Goal: Check status: Check status

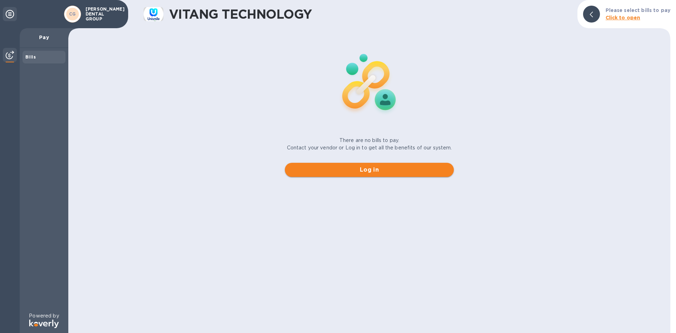
click at [369, 173] on span "Log in" at bounding box center [369, 169] width 158 height 8
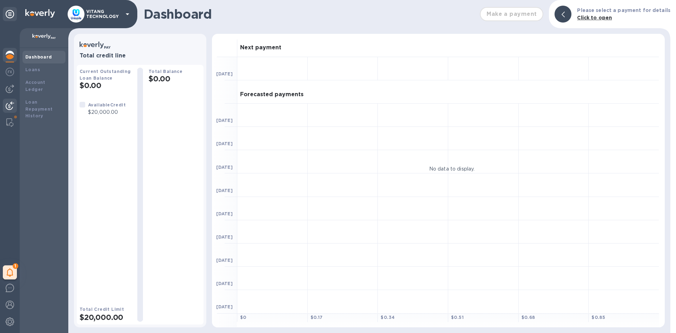
click at [12, 105] on img at bounding box center [10, 105] width 8 height 8
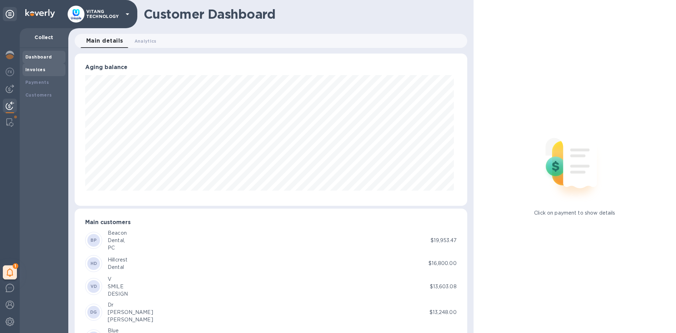
click at [44, 70] on div "Invoices" at bounding box center [43, 69] width 37 height 7
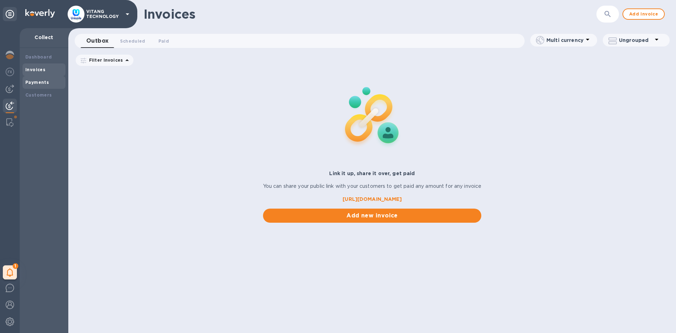
click at [44, 82] on b "Payments" at bounding box center [37, 82] width 24 height 5
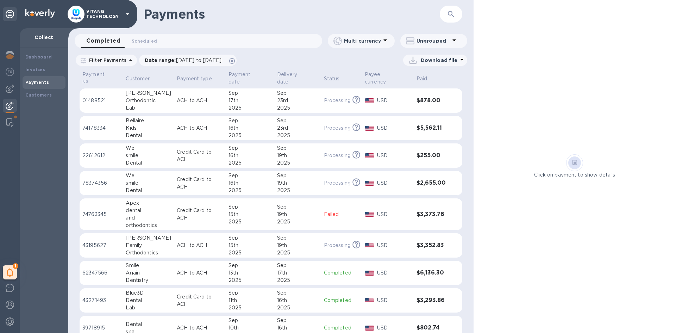
click at [195, 43] on div "Completed 0 Scheduled 0" at bounding box center [202, 41] width 242 height 14
click at [192, 38] on div "Completed 0 Scheduled 0" at bounding box center [202, 41] width 242 height 14
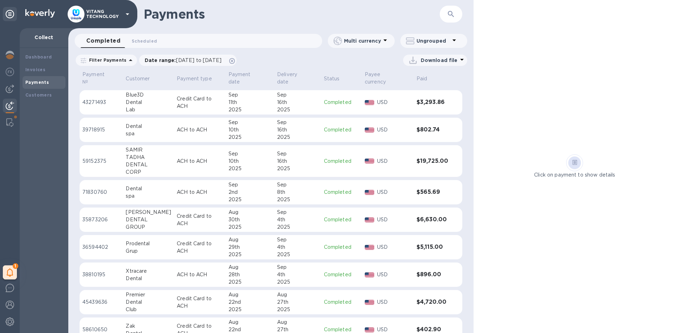
scroll to position [234, 0]
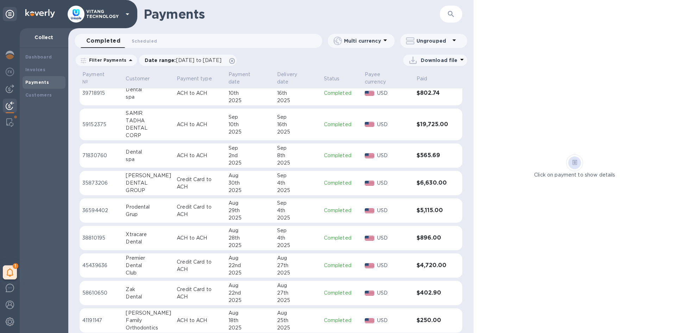
click at [126, 60] on icon at bounding box center [130, 60] width 8 height 8
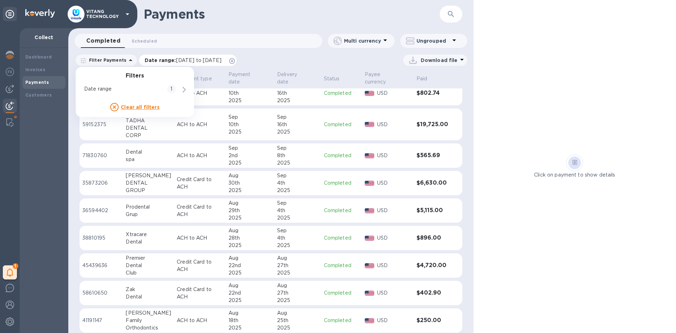
click at [144, 56] on div "Date range : [DATE] to [DATE]" at bounding box center [188, 60] width 98 height 11
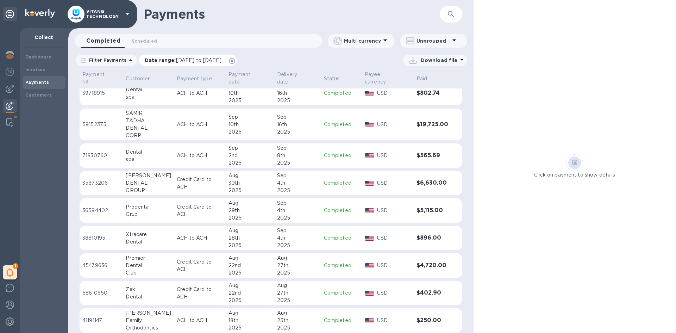
click at [151, 57] on p "Date range : [DATE] to [DATE]" at bounding box center [185, 60] width 80 height 7
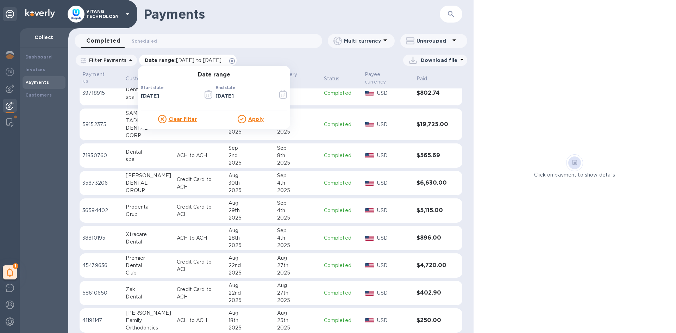
click at [151, 57] on p "Date range : [DATE] to [DATE]" at bounding box center [185, 60] width 80 height 7
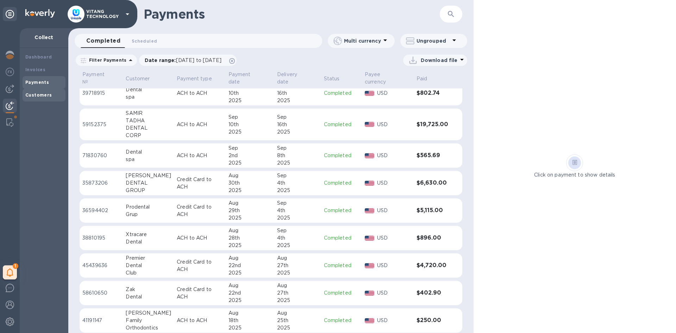
click at [51, 95] on div "Customers" at bounding box center [43, 95] width 37 height 7
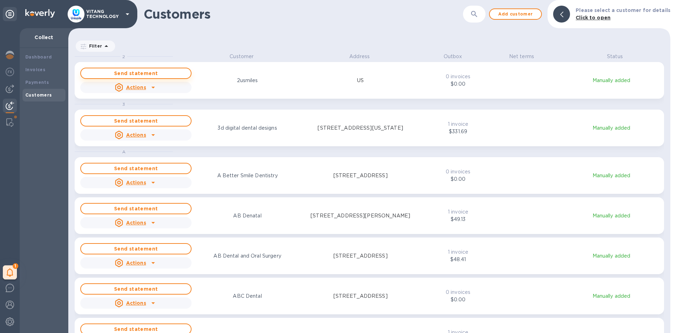
scroll to position [275, 599]
click at [478, 14] on icon "button" at bounding box center [474, 14] width 8 height 8
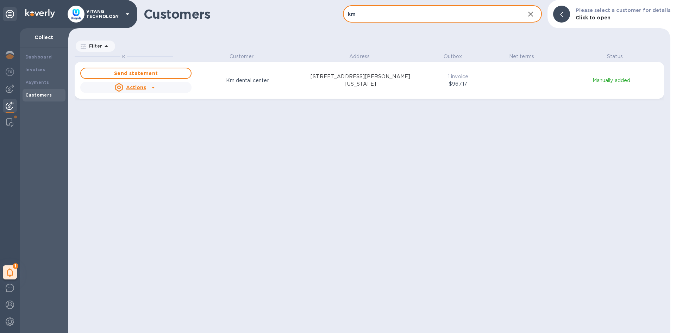
type input "km"
click at [351, 83] on p "[STREET_ADDRESS][PERSON_NAME][US_STATE]" at bounding box center [361, 80] width 112 height 15
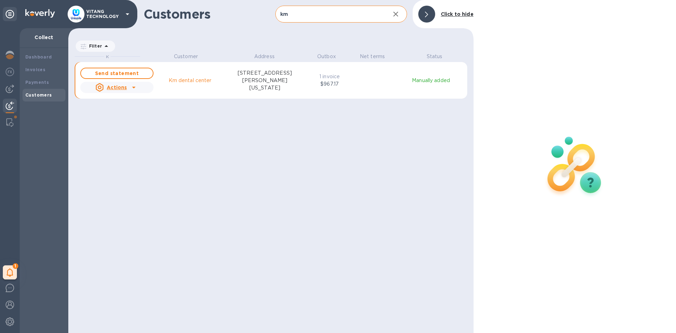
scroll to position [6, 3]
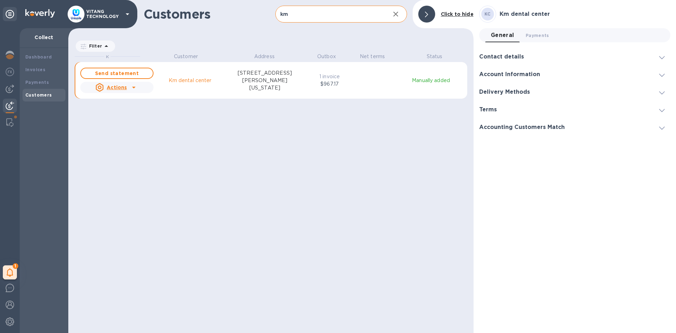
click at [408, 130] on div "K Customer Address Outbox Net terms Status Send statement Actions Km dental cen…" at bounding box center [274, 192] width 399 height 278
click at [428, 19] on div at bounding box center [426, 14] width 17 height 17
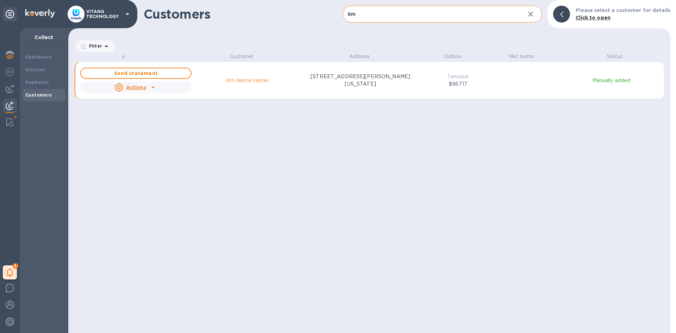
click at [455, 80] on p "1 invoice" at bounding box center [457, 76] width 45 height 7
click at [362, 83] on p "[STREET_ADDRESS][PERSON_NAME][US_STATE]" at bounding box center [361, 80] width 112 height 15
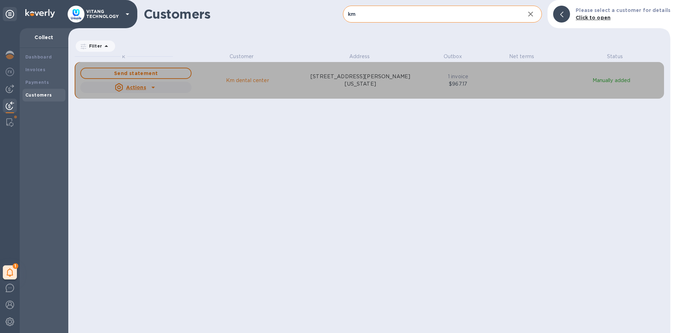
click at [155, 87] on icon "grid" at bounding box center [153, 87] width 8 height 8
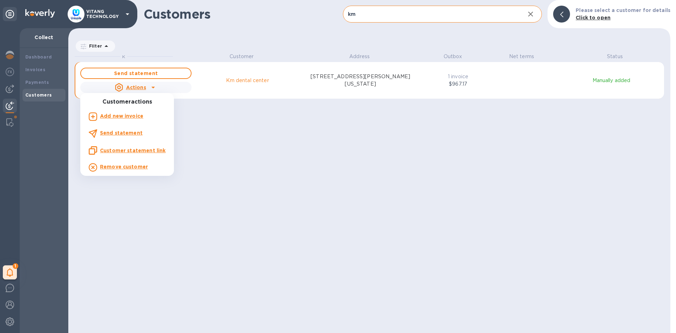
click at [237, 137] on div at bounding box center [338, 166] width 676 height 333
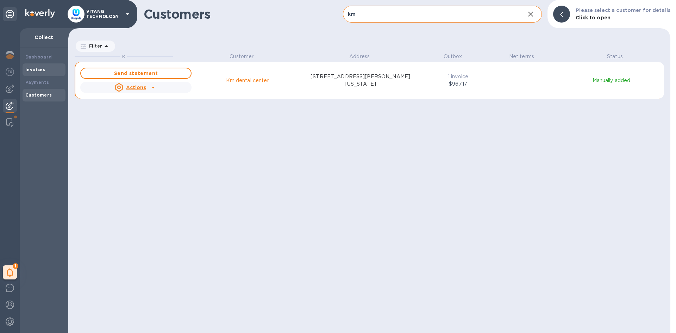
click at [45, 69] on div "Invoices" at bounding box center [43, 69] width 37 height 7
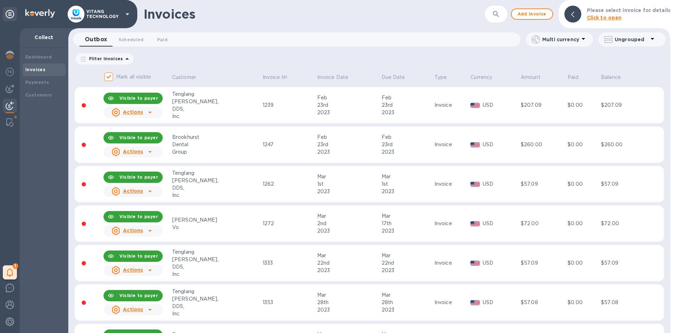
click at [492, 12] on button "button" at bounding box center [496, 14] width 17 height 17
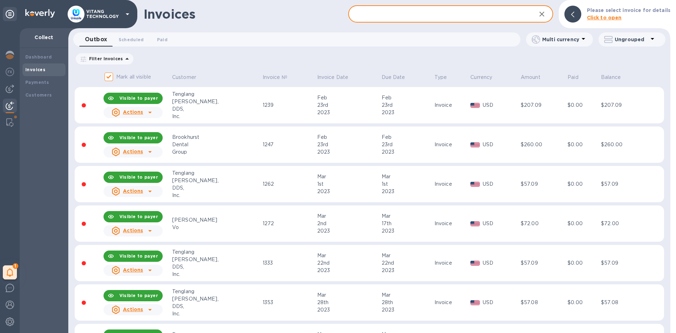
click at [375, 8] on input "text" at bounding box center [439, 14] width 182 height 17
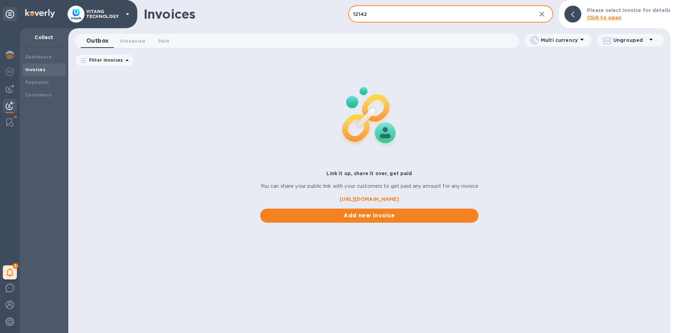
type input "12142"
click at [254, 96] on div "Link it up, share it over, get paid You can share your public link with your cu…" at bounding box center [369, 146] width 602 height 153
